Goal: Task Accomplishment & Management: Manage account settings

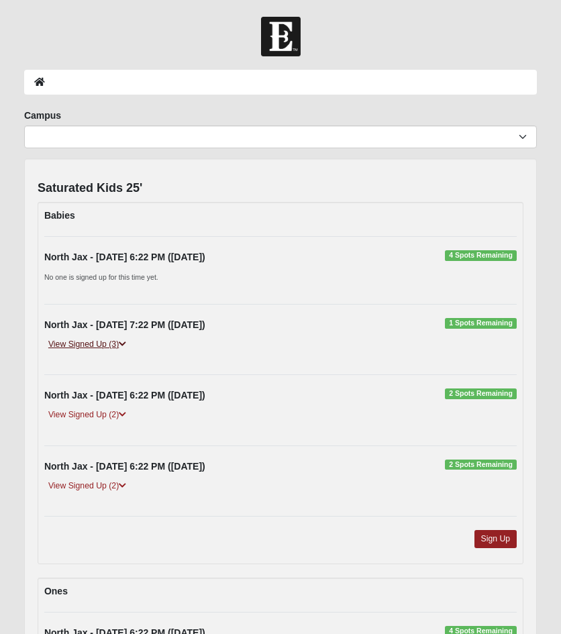
click at [124, 343] on icon at bounding box center [122, 344] width 7 height 8
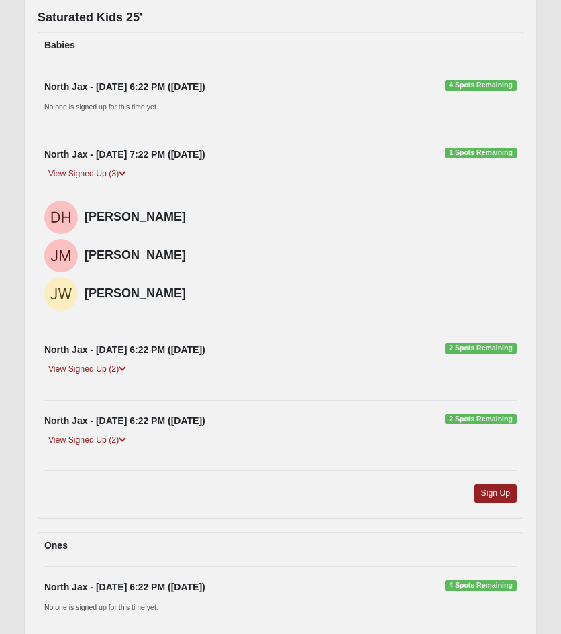
scroll to position [171, 0]
click at [122, 367] on icon at bounding box center [122, 368] width 7 height 8
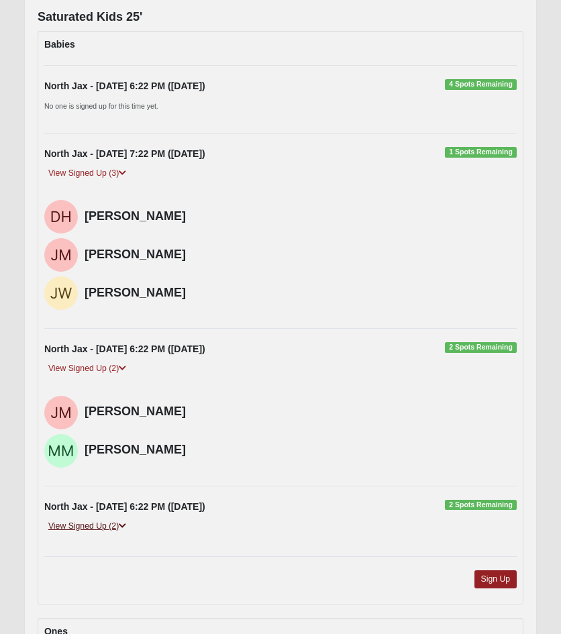
click at [125, 526] on icon at bounding box center [122, 526] width 7 height 8
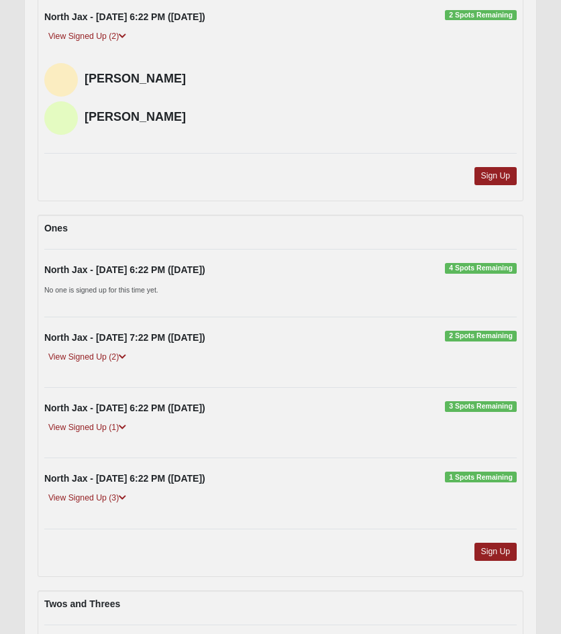
scroll to position [720, 0]
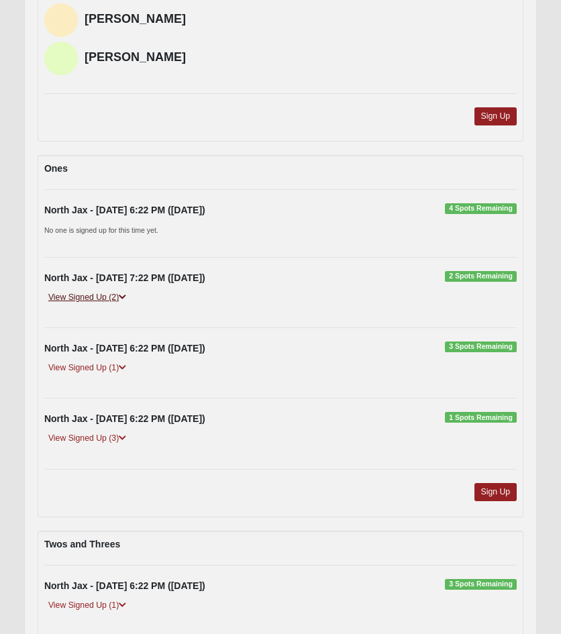
click at [126, 296] on icon at bounding box center [122, 297] width 7 height 8
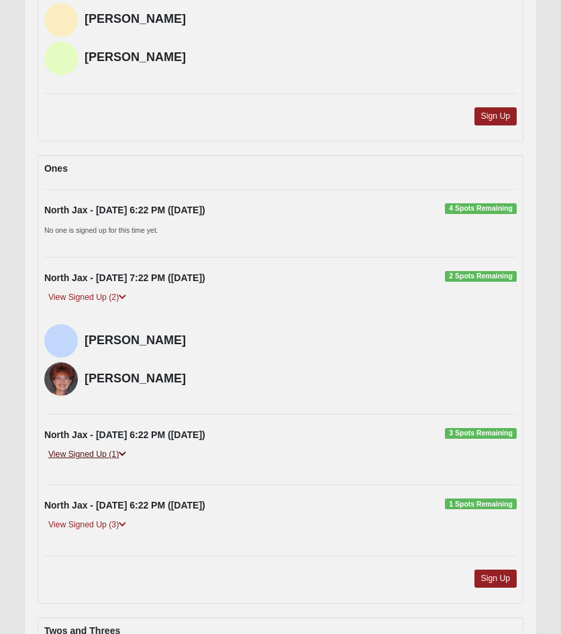
click at [125, 450] on icon at bounding box center [122, 454] width 7 height 8
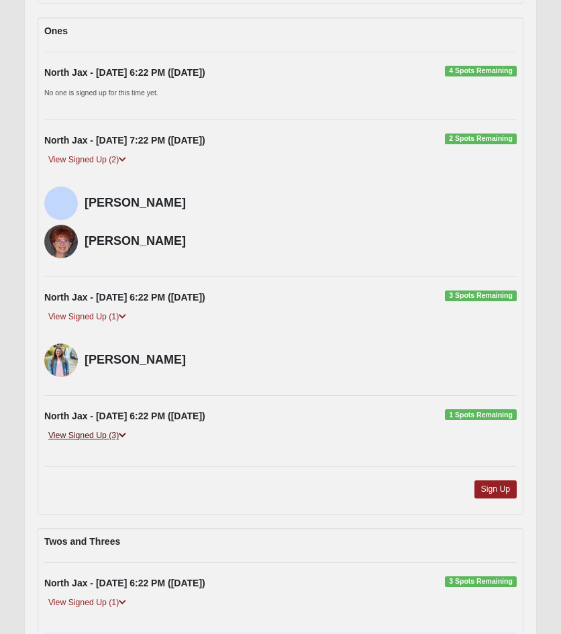
scroll to position [858, 0]
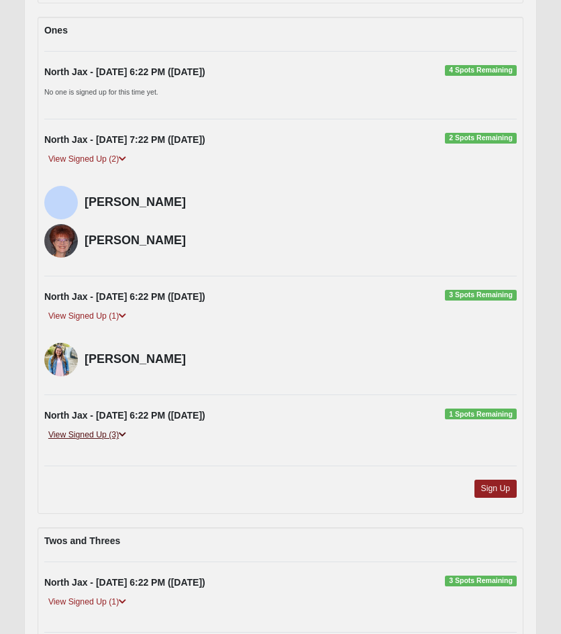
click at [126, 432] on icon at bounding box center [122, 435] width 7 height 8
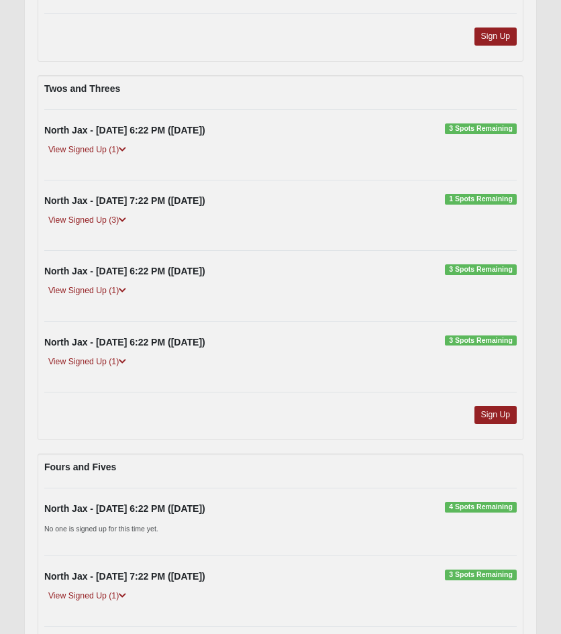
scroll to position [1428, 0]
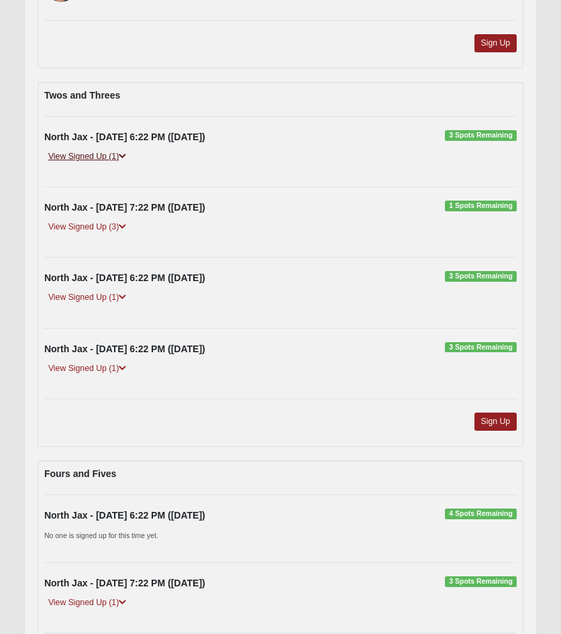
click at [124, 156] on icon at bounding box center [122, 156] width 7 height 8
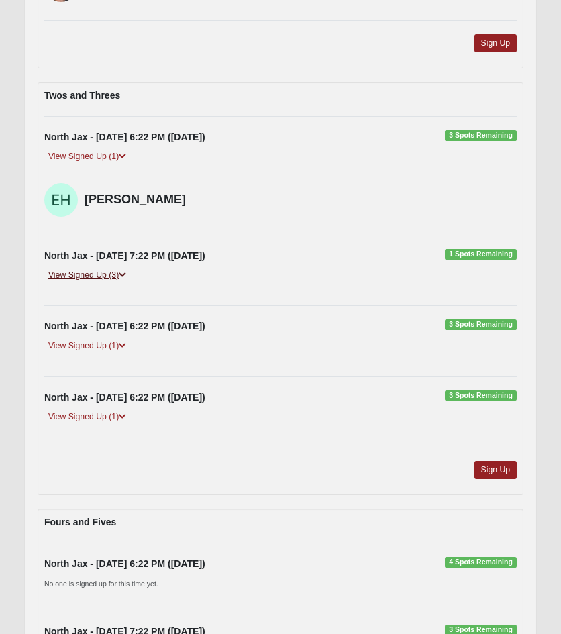
click at [125, 271] on icon at bounding box center [122, 275] width 7 height 8
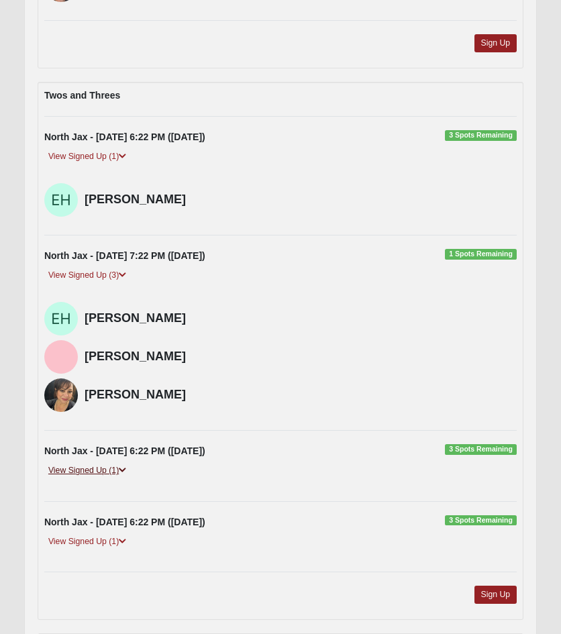
click at [125, 469] on icon at bounding box center [122, 470] width 7 height 8
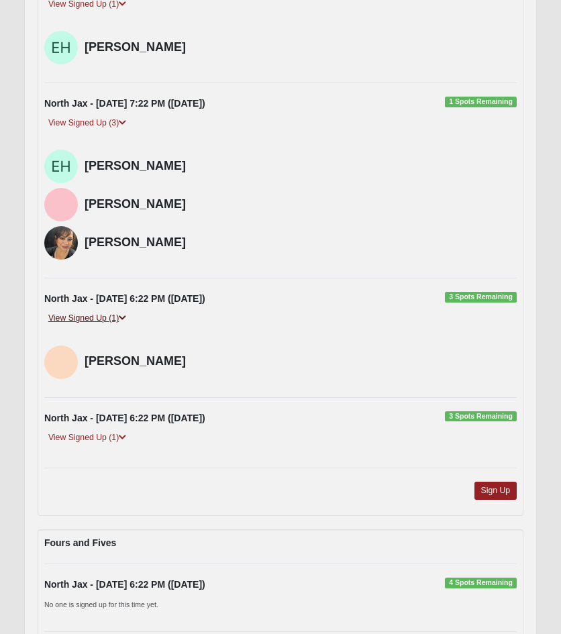
scroll to position [1589, 0]
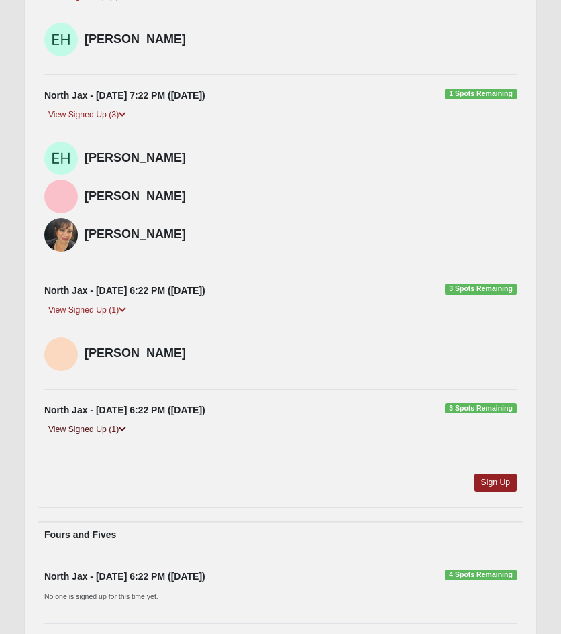
click at [127, 432] on link "View Signed Up (1)" at bounding box center [87, 430] width 86 height 14
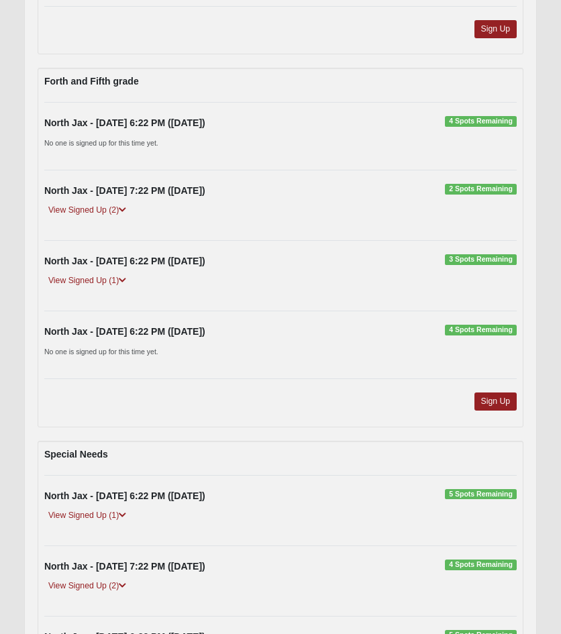
scroll to position [3380, 0]
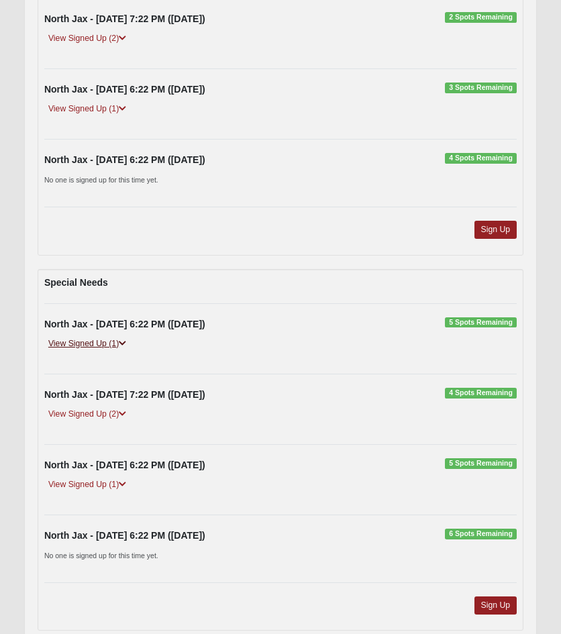
click at [123, 339] on icon at bounding box center [122, 343] width 7 height 8
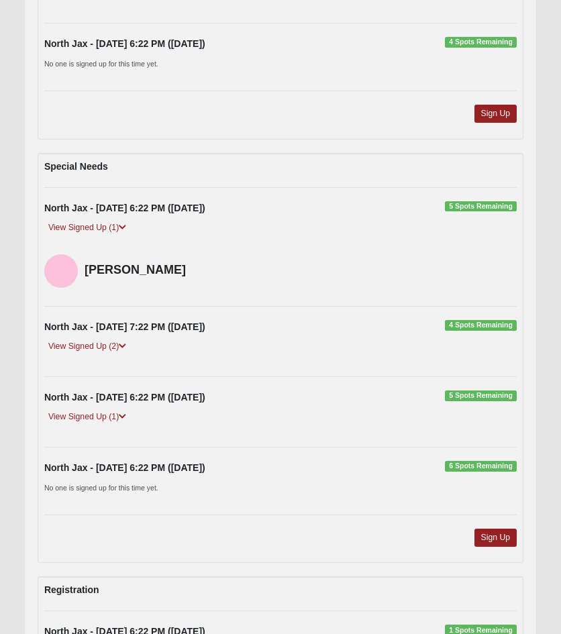
scroll to position [3501, 0]
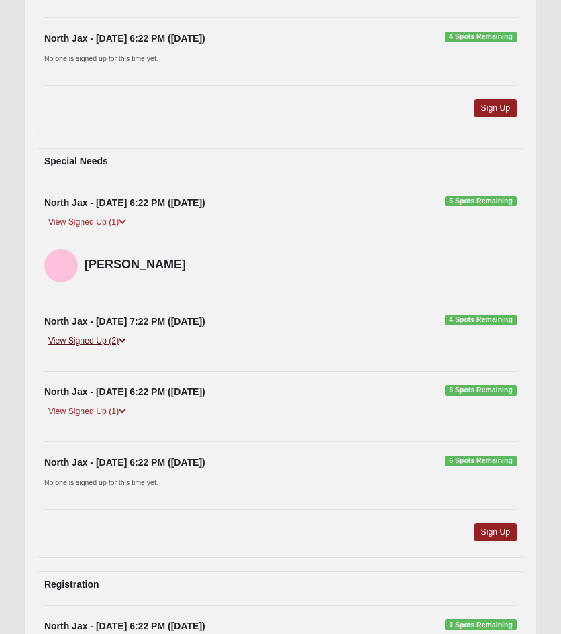
click at [124, 337] on icon at bounding box center [122, 341] width 7 height 8
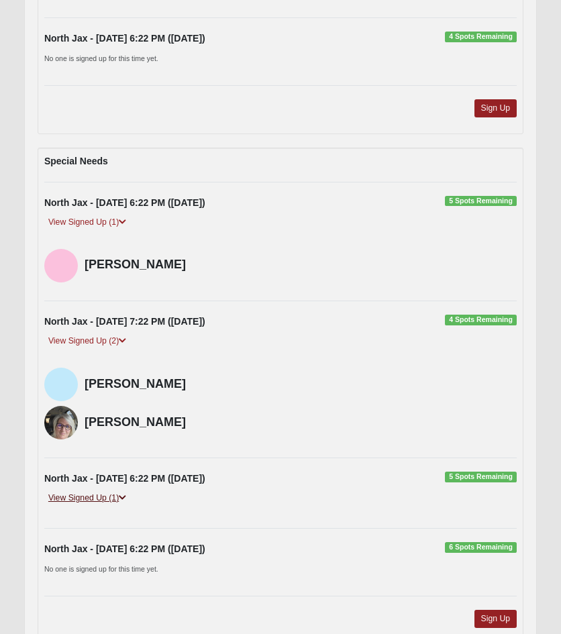
click at [126, 495] on icon at bounding box center [122, 498] width 7 height 8
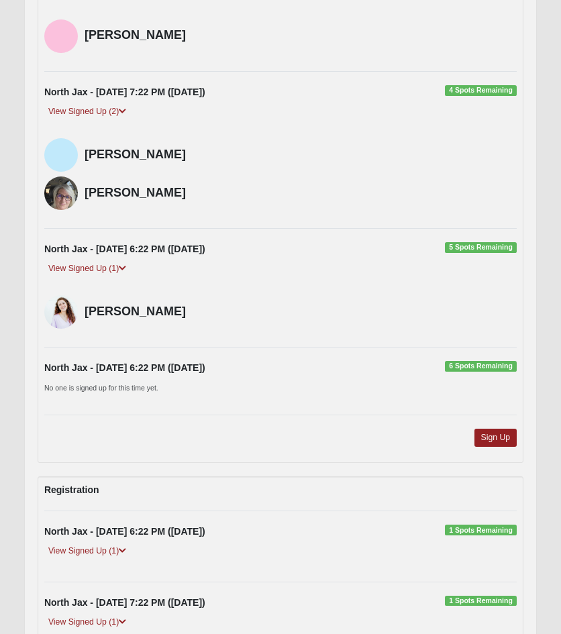
scroll to position [3777, 0]
